Goal: Transaction & Acquisition: Purchase product/service

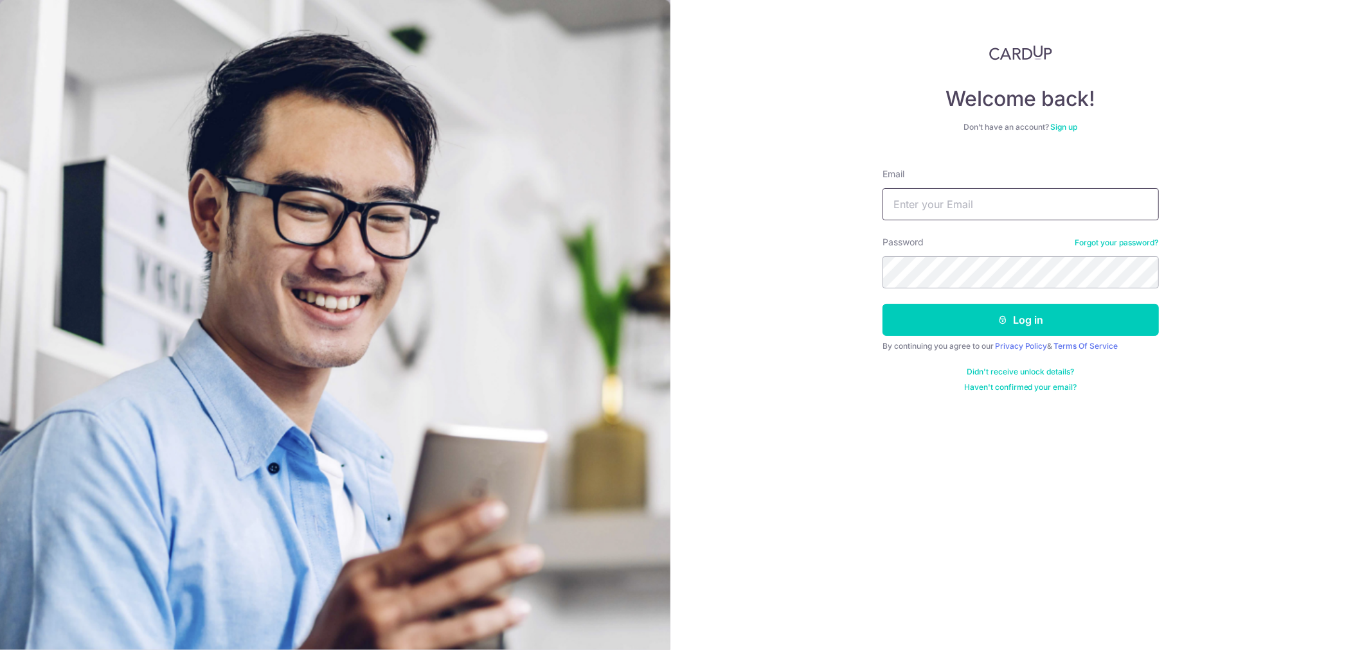
click at [939, 209] on input "Email" at bounding box center [1020, 204] width 276 height 32
type input "[EMAIL_ADDRESS][DOMAIN_NAME]"
click at [882, 304] on button "Log in" at bounding box center [1020, 320] width 276 height 32
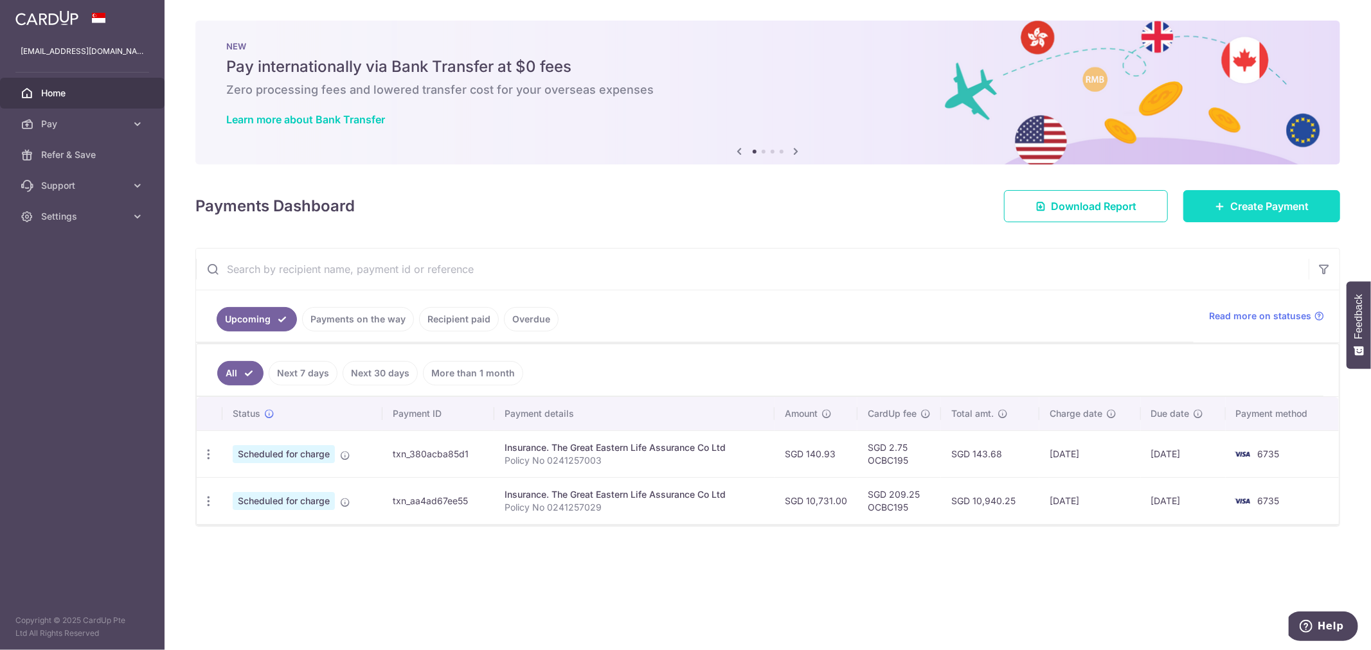
click at [1249, 199] on span "Create Payment" at bounding box center [1269, 206] width 78 height 15
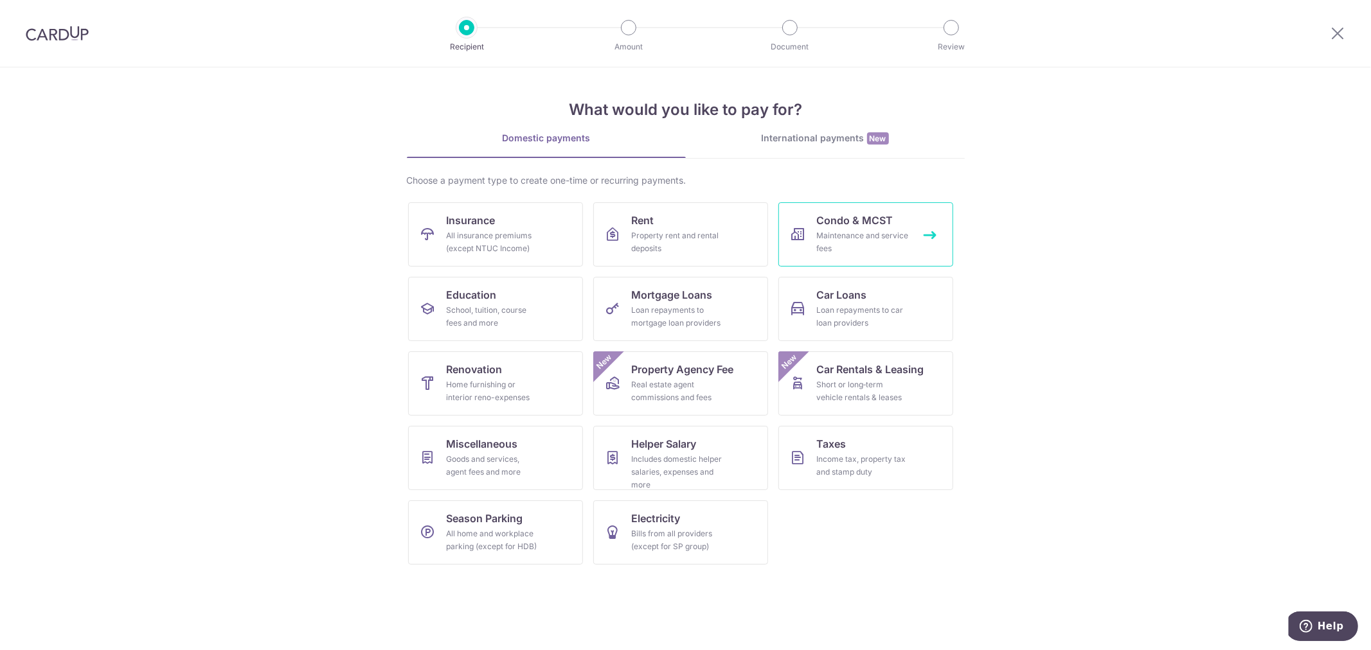
click at [905, 226] on link "Condo & MCST Maintenance and service fees" at bounding box center [865, 234] width 175 height 64
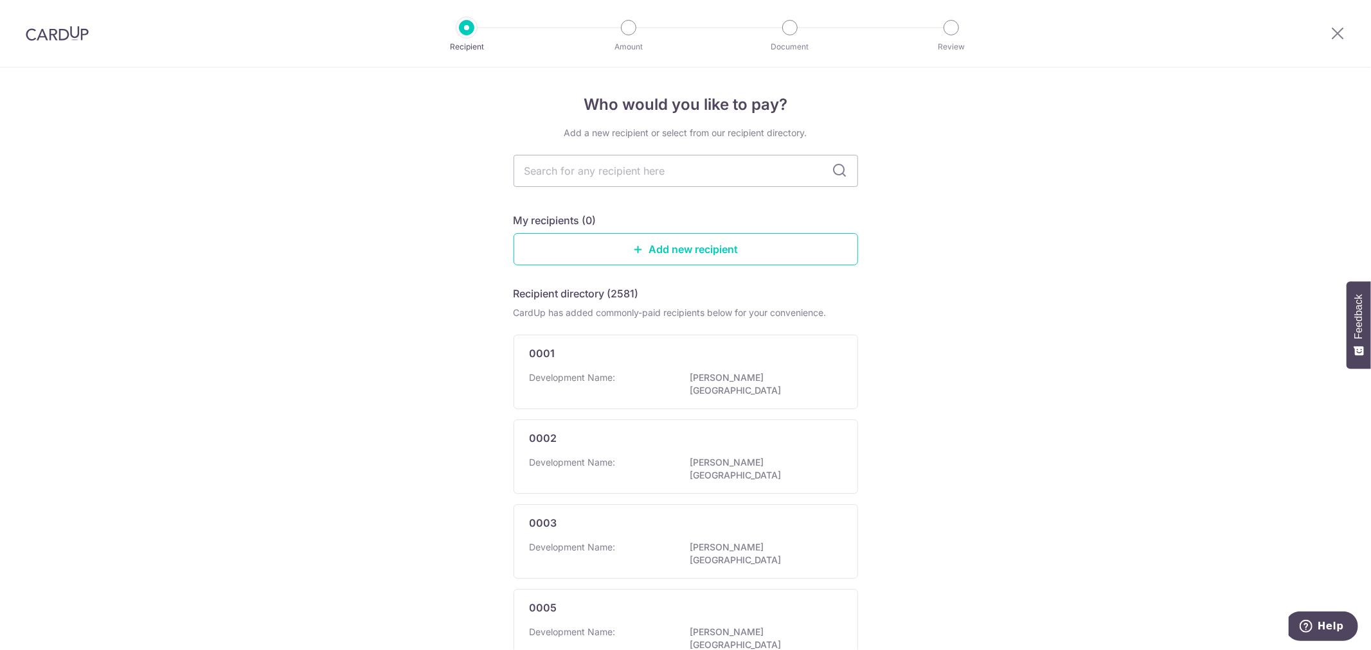
click at [840, 172] on icon at bounding box center [839, 170] width 15 height 15
click at [690, 170] on input "text" at bounding box center [685, 171] width 344 height 32
click at [717, 254] on link "Add new recipient" at bounding box center [685, 249] width 344 height 32
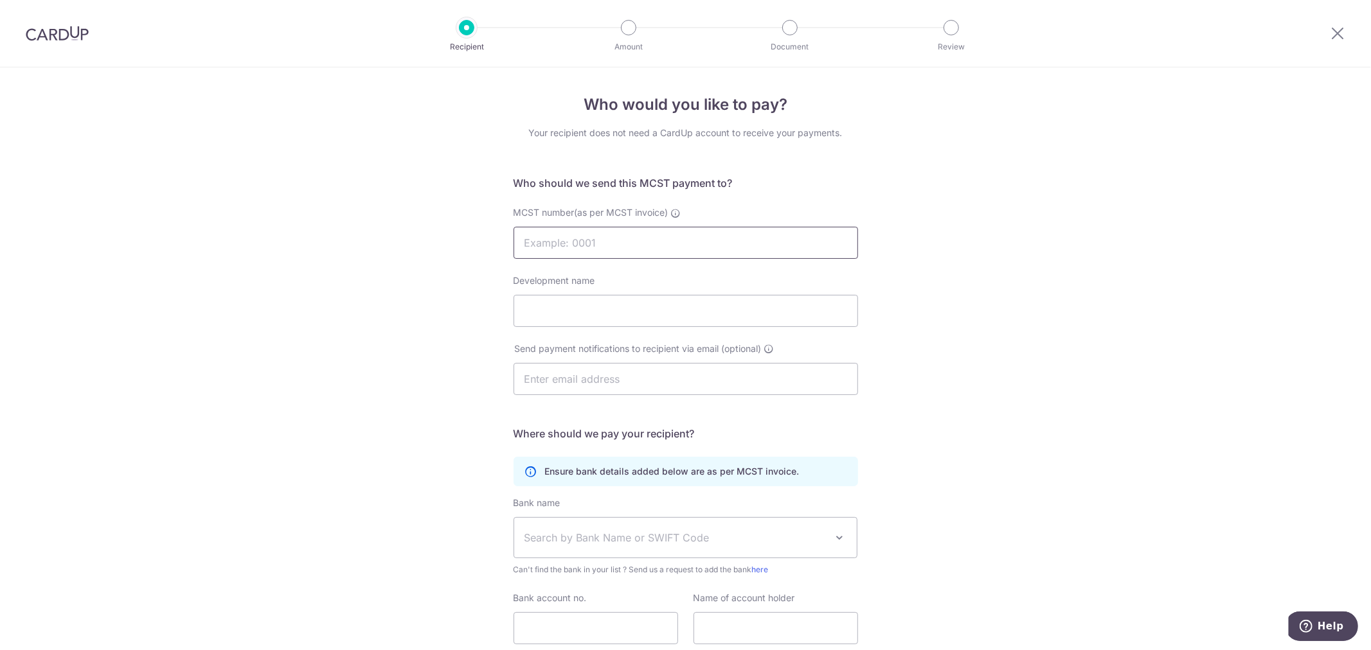
click at [654, 251] on input "MCST number(as per MCST invoice)" at bounding box center [685, 243] width 344 height 32
click at [326, 248] on div "Who would you like to pay? Your recipient does not need a CardUp account to rec…" at bounding box center [685, 407] width 1371 height 680
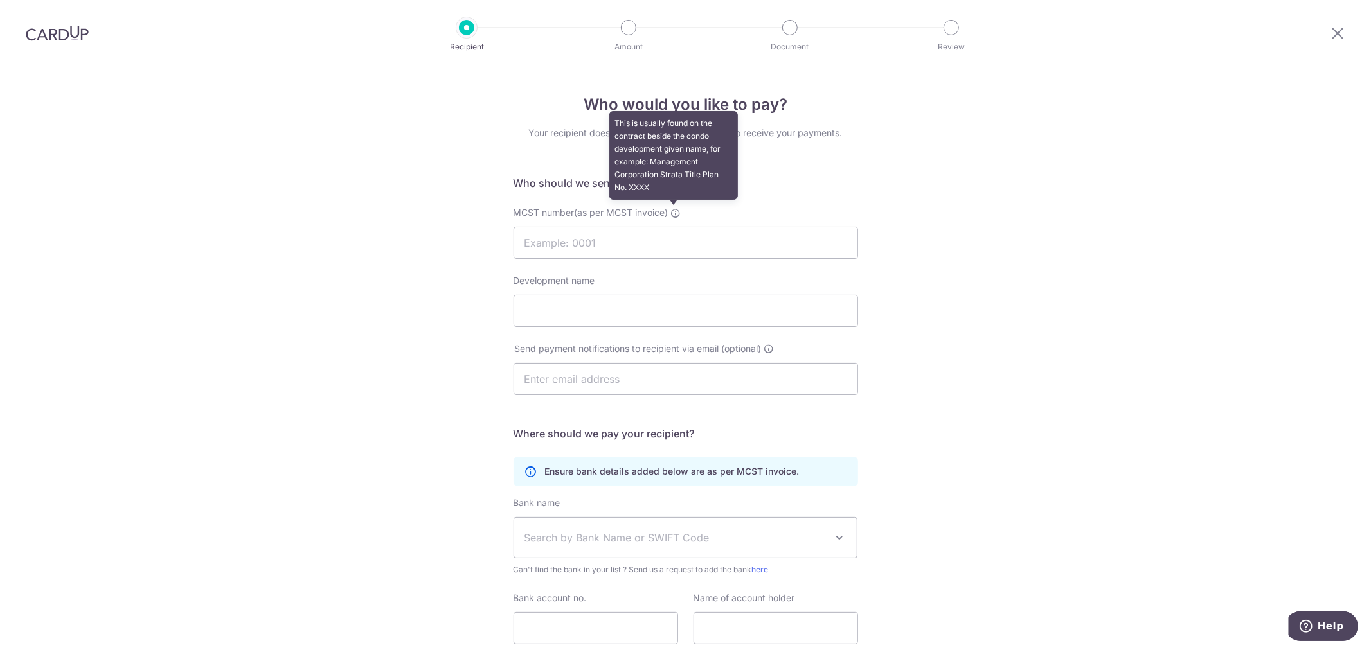
click at [675, 208] on icon at bounding box center [676, 213] width 10 height 10
click at [675, 227] on input "MCST number(as per MCST invoice) This is usually found on the contract beside t…" at bounding box center [685, 243] width 344 height 32
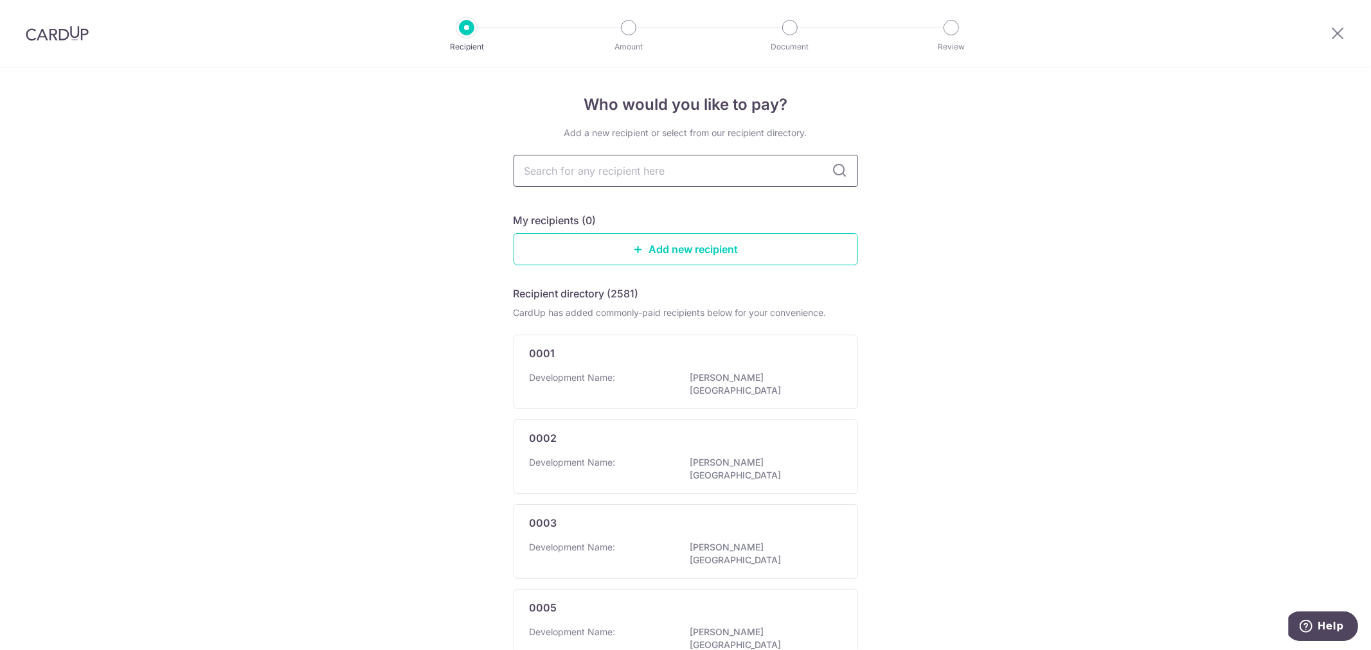
click at [731, 178] on input "text" at bounding box center [685, 171] width 344 height 32
click at [837, 167] on icon at bounding box center [839, 170] width 15 height 15
click at [718, 177] on input "text" at bounding box center [685, 171] width 344 height 32
click at [565, 173] on input "text" at bounding box center [685, 171] width 344 height 32
paste input "PHOENIX RESIDENTIA"
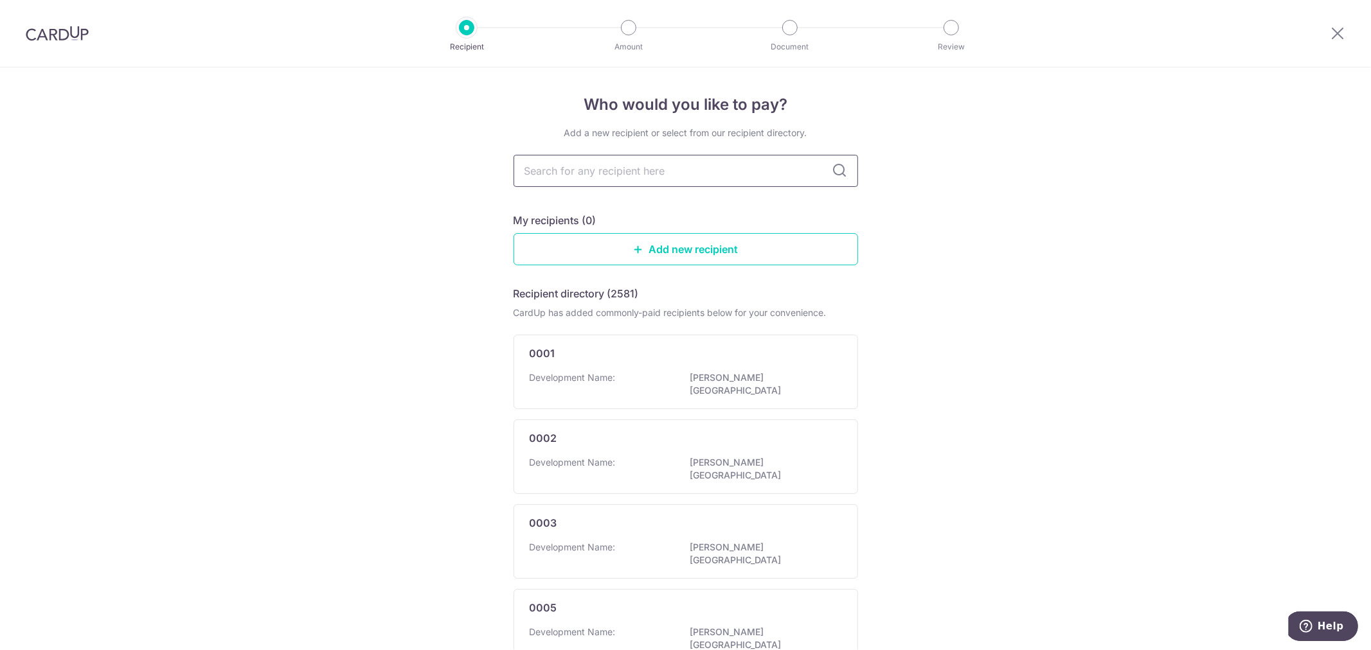
type input "PHOENIX RESIDENTIA"
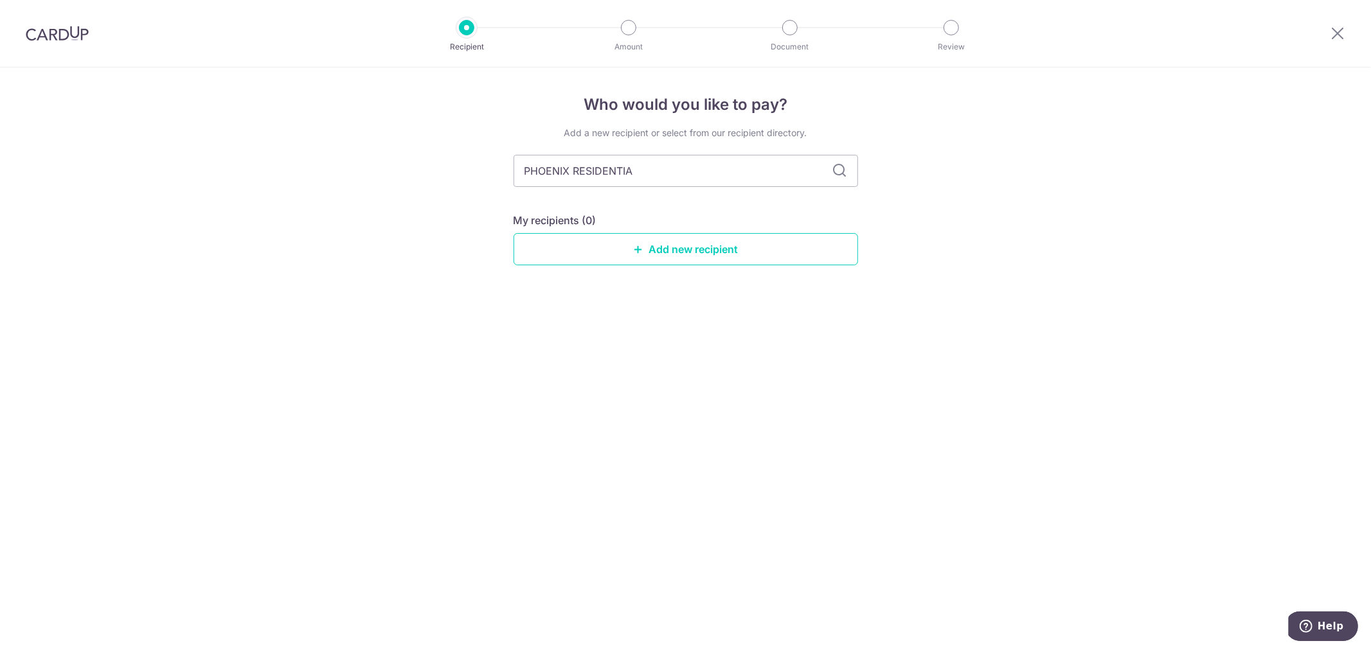
type input "PHOENIX RESIDENTIAl"
type input "PHOENIX RESIDENTIal"
click at [844, 170] on icon at bounding box center [839, 170] width 15 height 15
click at [762, 251] on link "Add new recipient" at bounding box center [685, 249] width 344 height 32
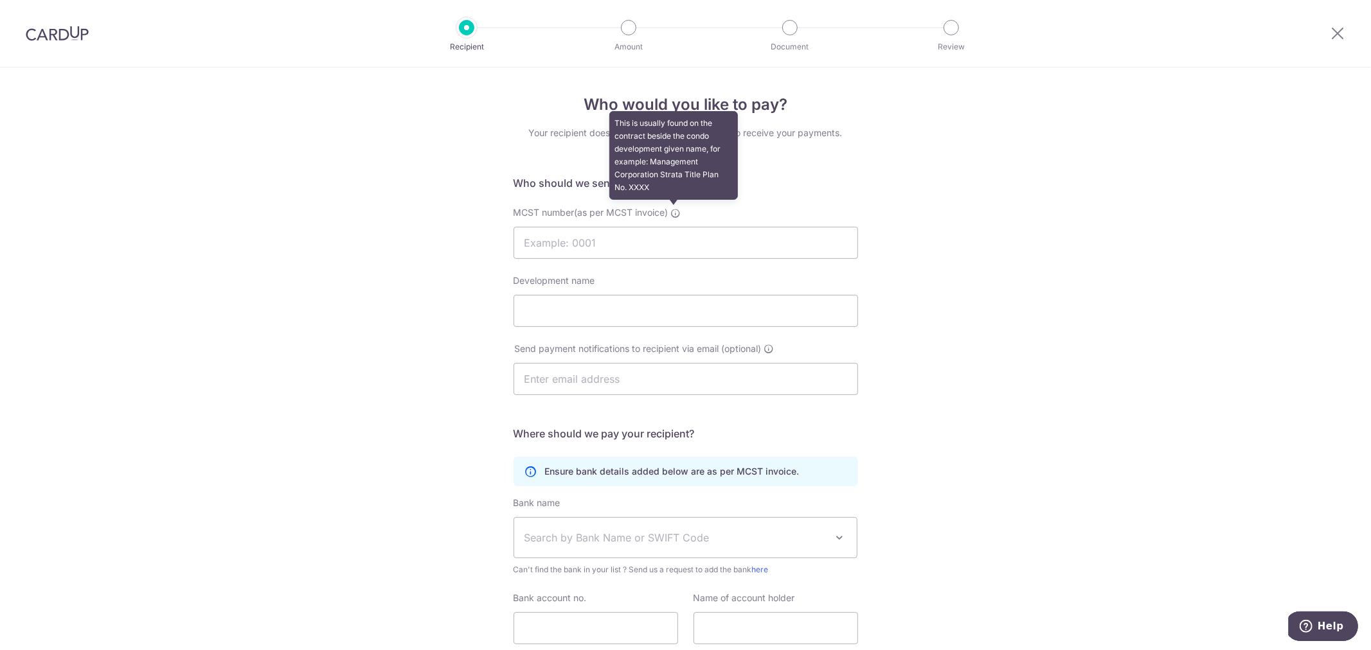
click at [677, 212] on icon at bounding box center [676, 213] width 10 height 10
click at [677, 227] on input "MCST number(as per MCST invoice) This is usually found on the contract beside t…" at bounding box center [685, 243] width 344 height 32
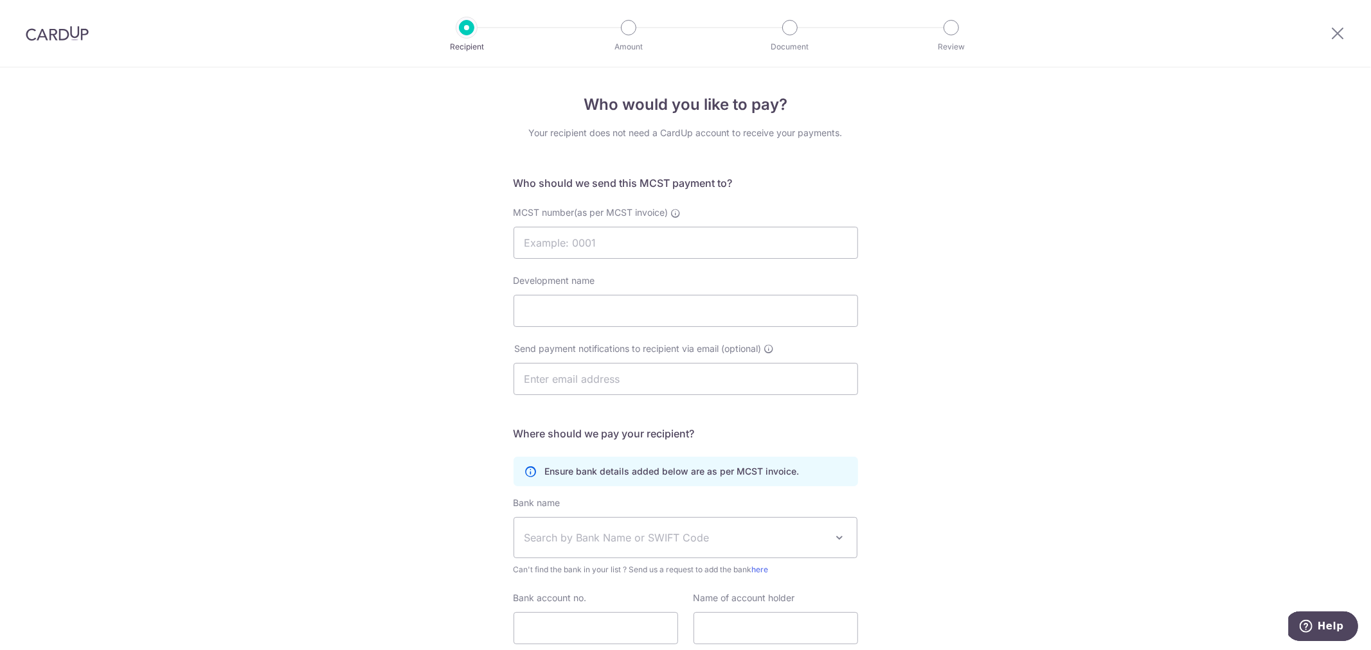
click at [382, 195] on div "Who would you like to pay? Your recipient does not need a CardUp account to rec…" at bounding box center [685, 407] width 1371 height 680
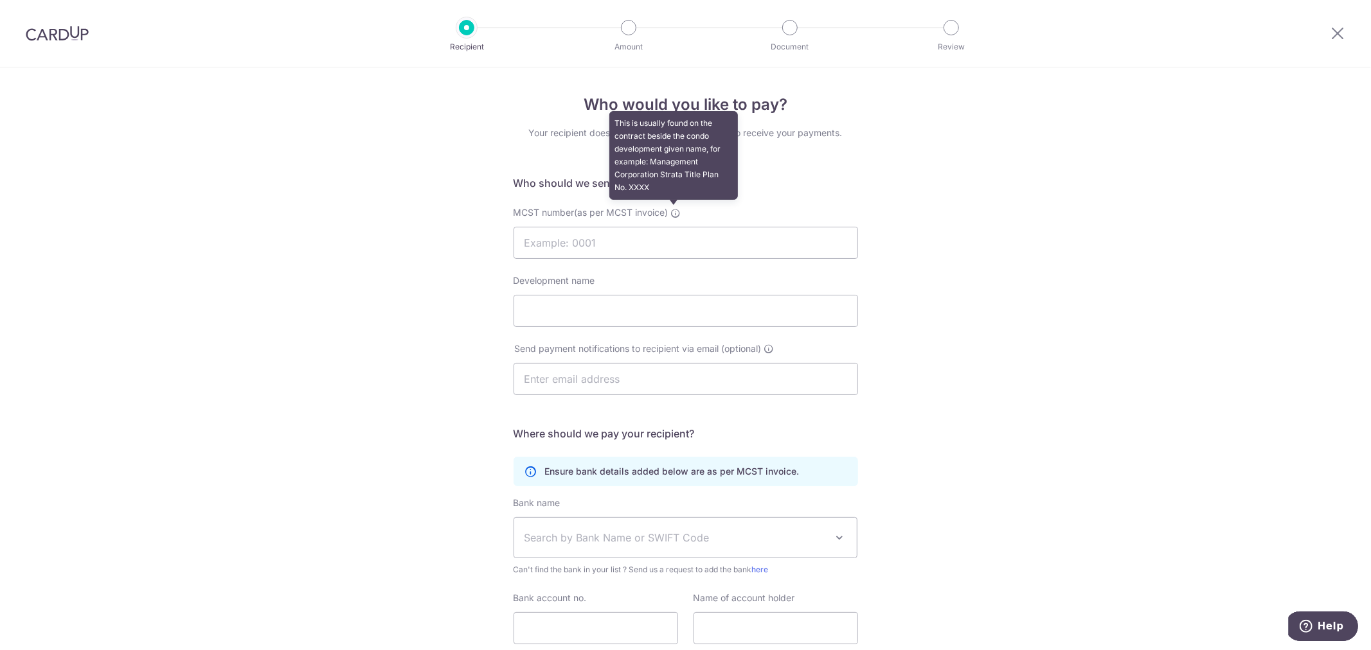
click at [672, 213] on icon at bounding box center [676, 213] width 10 height 10
click at [672, 227] on input "MCST number(as per MCST invoice) This is usually found on the contract beside t…" at bounding box center [685, 243] width 344 height 32
